Goal: Book appointment/travel/reservation

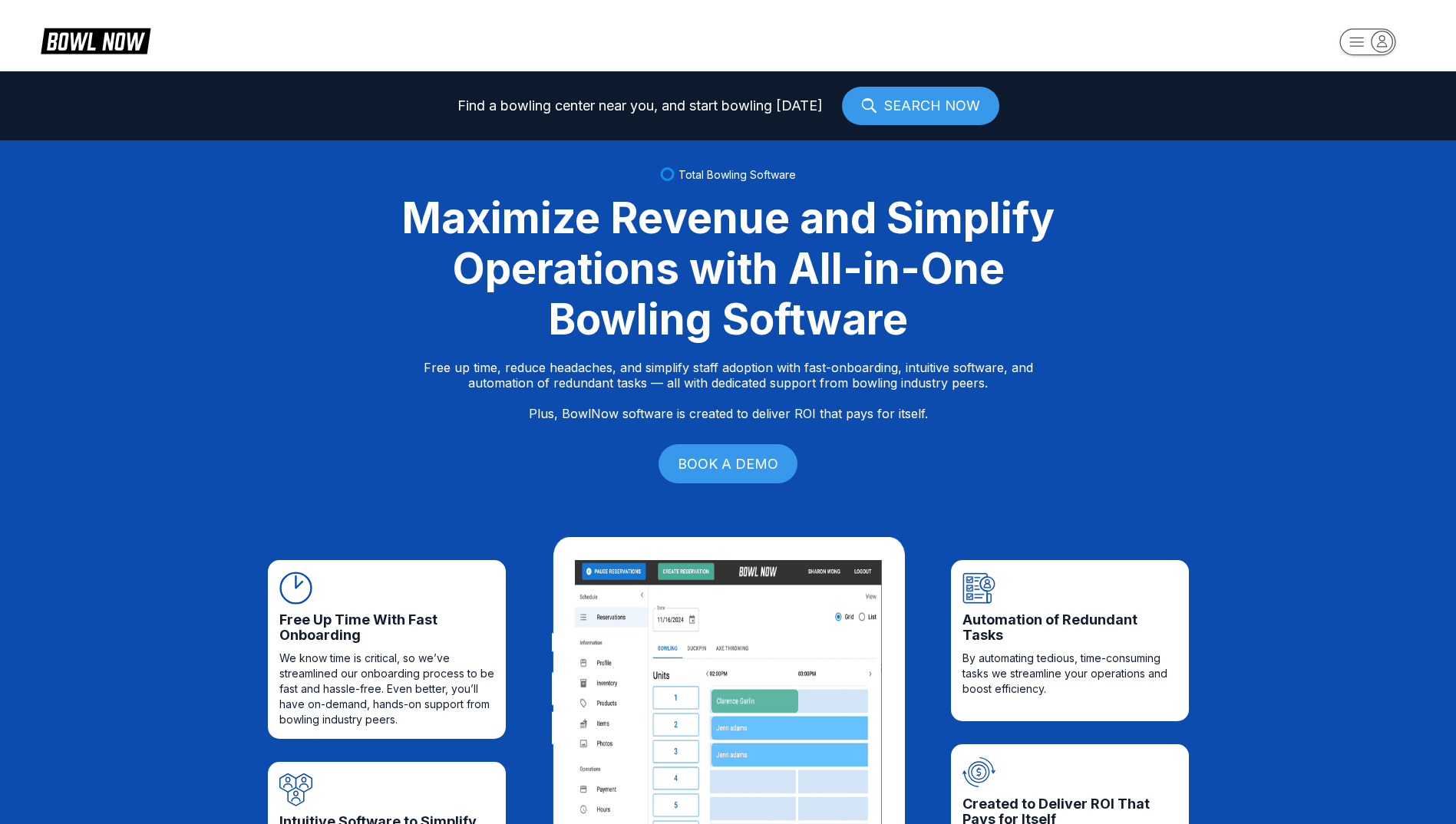
click at [1360, 51] on rect "button" at bounding box center [1366, 41] width 56 height 27
click at [1360, 110] on div "Center Sign In" at bounding box center [1368, 120] width 107 height 27
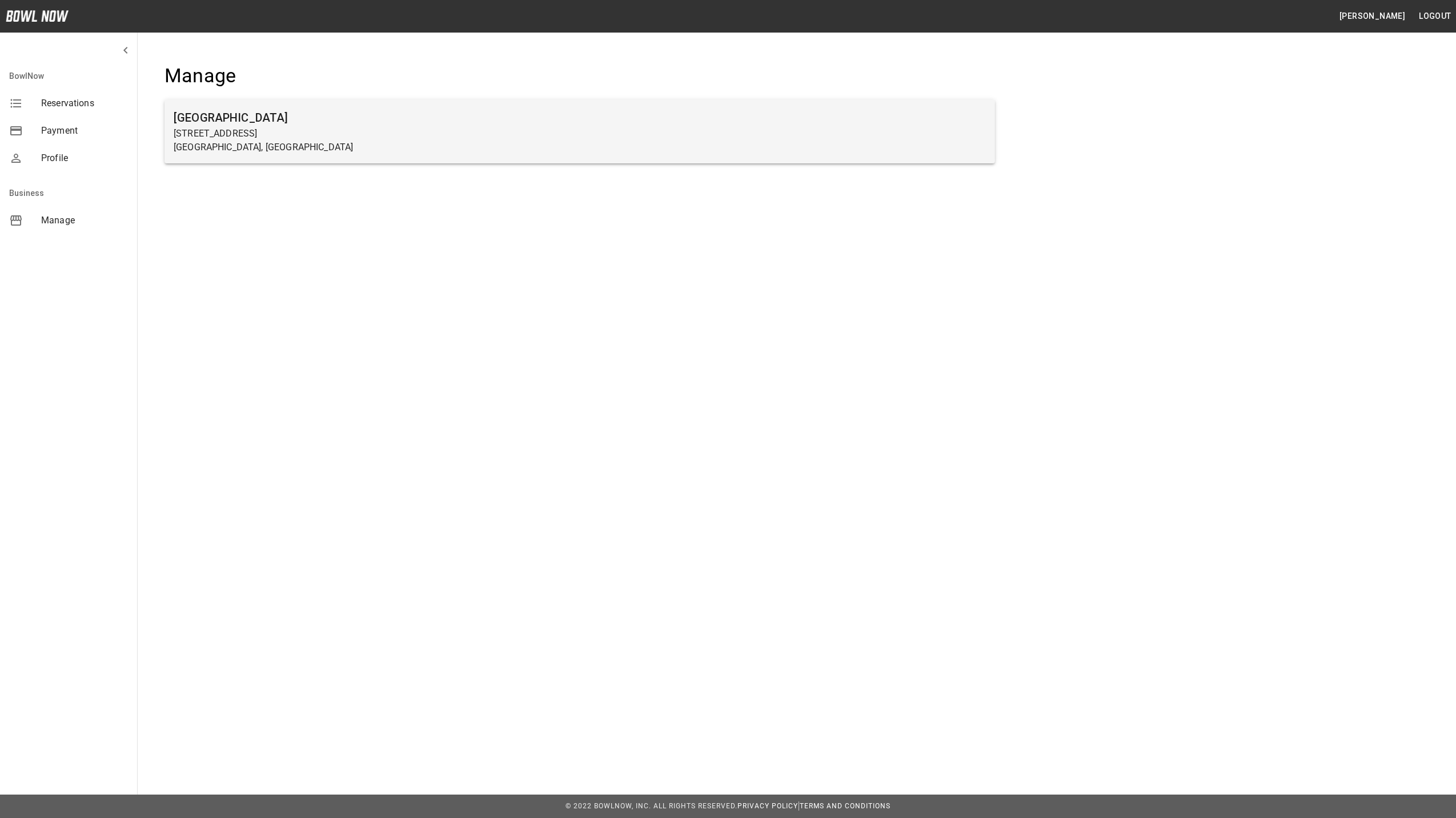
click at [236, 117] on h6 "Farmington Lanes" at bounding box center [579, 118] width 812 height 19
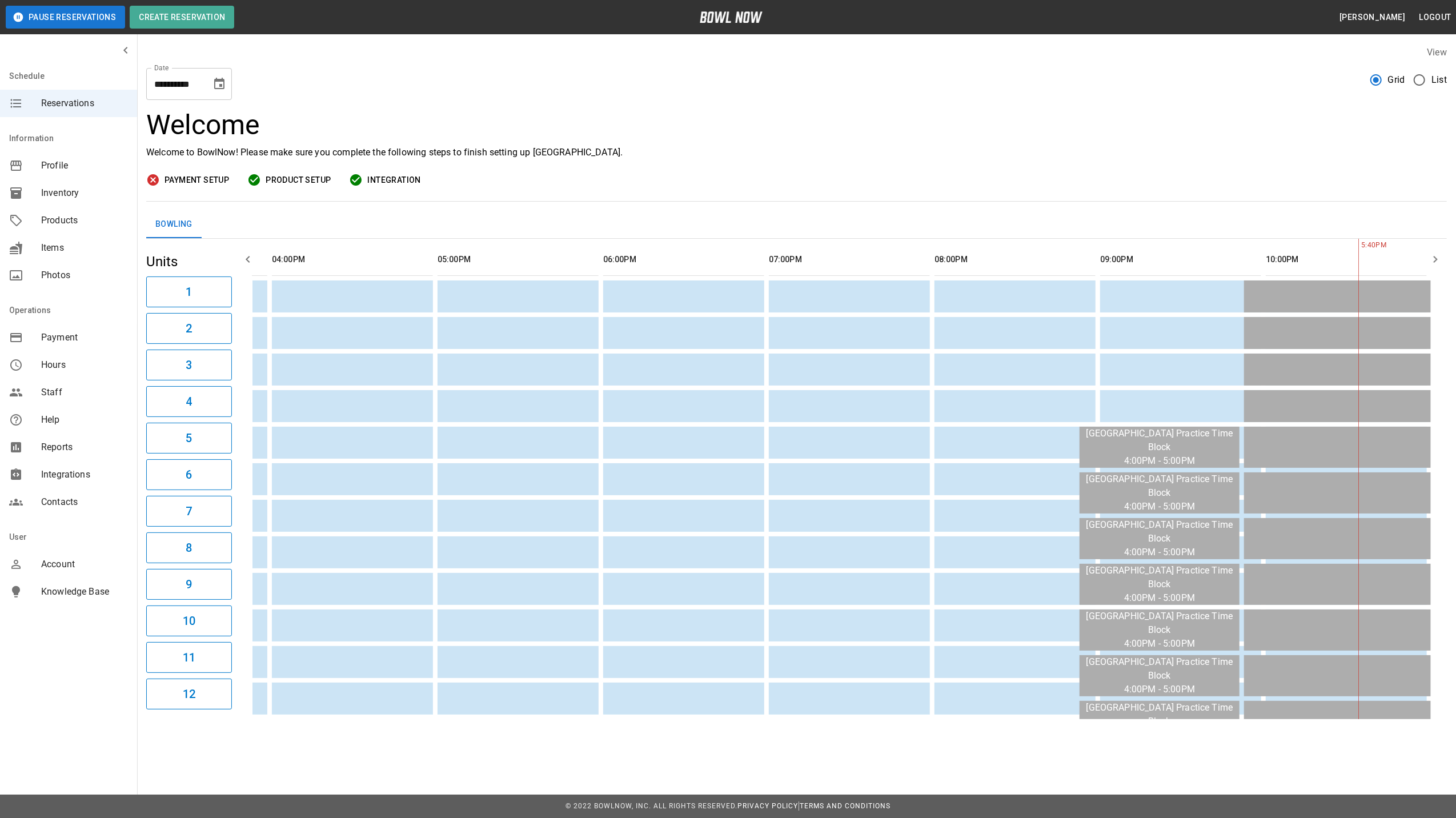
scroll to position [0, 827]
